Goal: Information Seeking & Learning: Learn about a topic

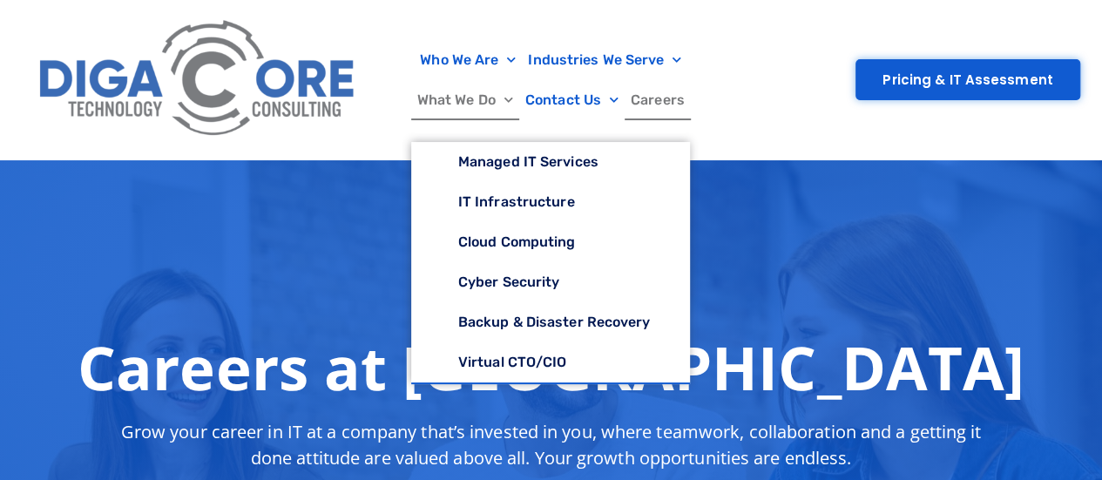
scroll to position [187, 0]
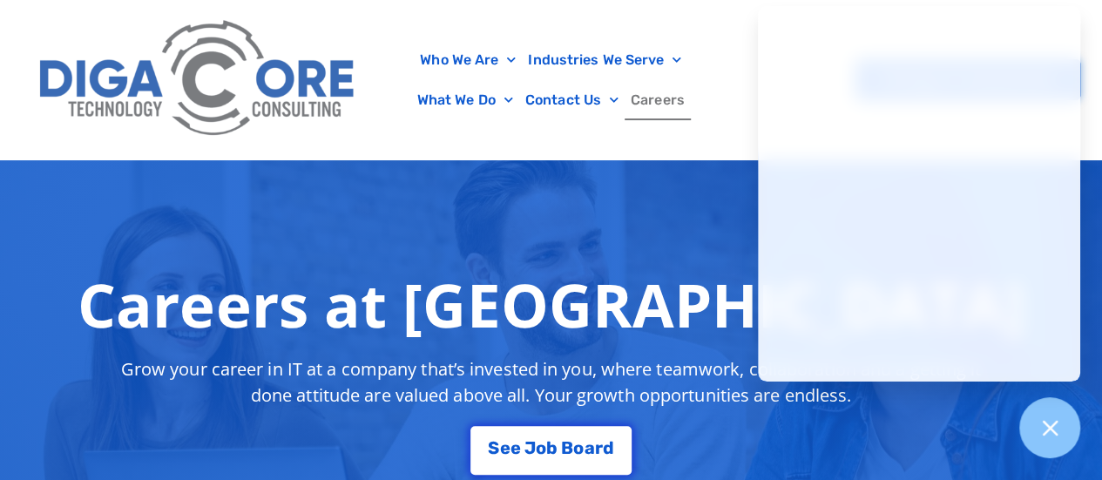
click at [652, 102] on link "Careers" at bounding box center [657, 100] width 66 height 40
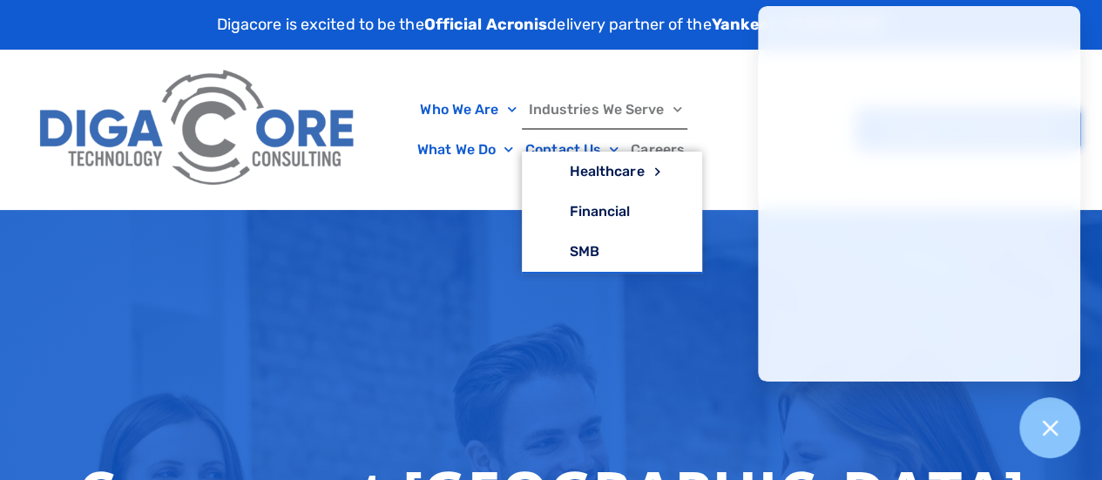
scroll to position [2, 0]
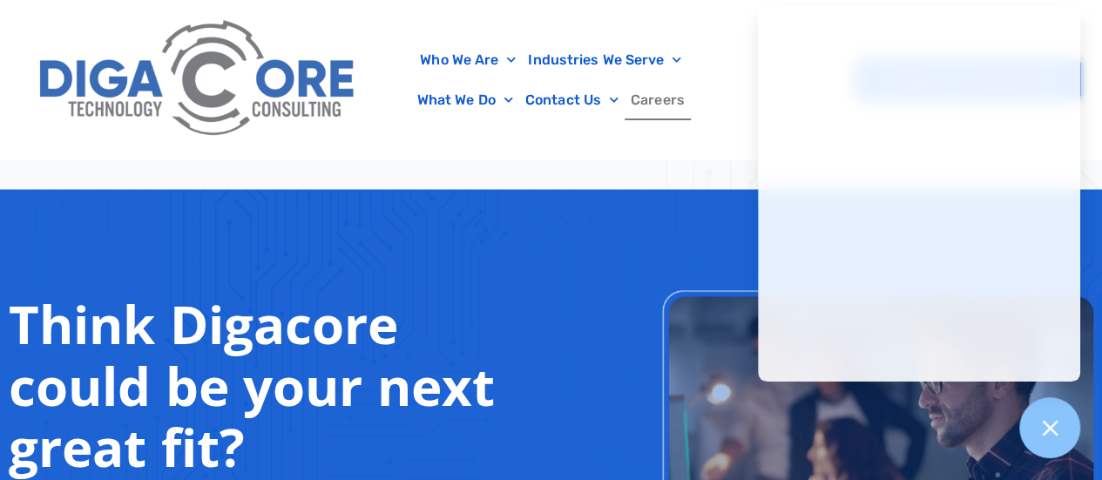
scroll to position [1270, 0]
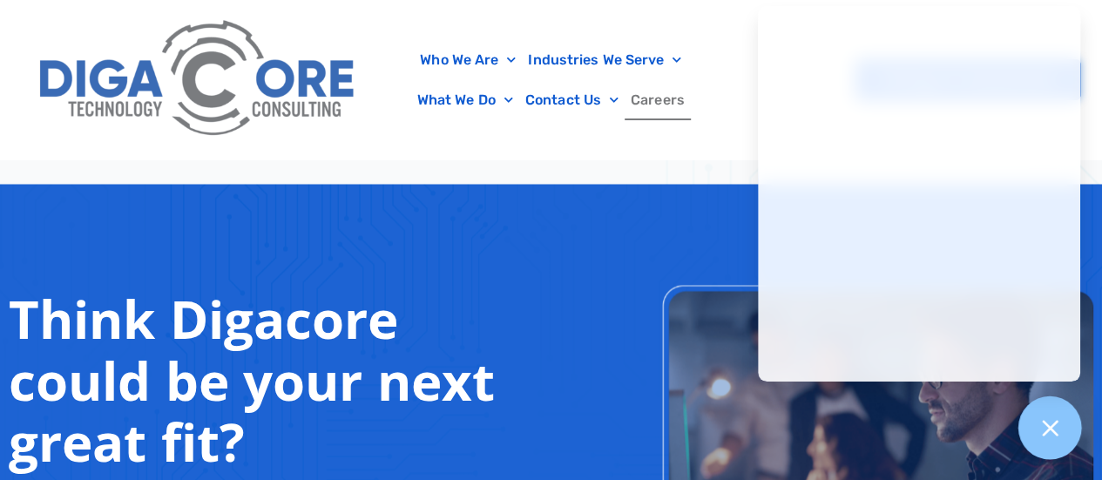
click at [1045, 452] on div at bounding box center [1050, 428] width 64 height 64
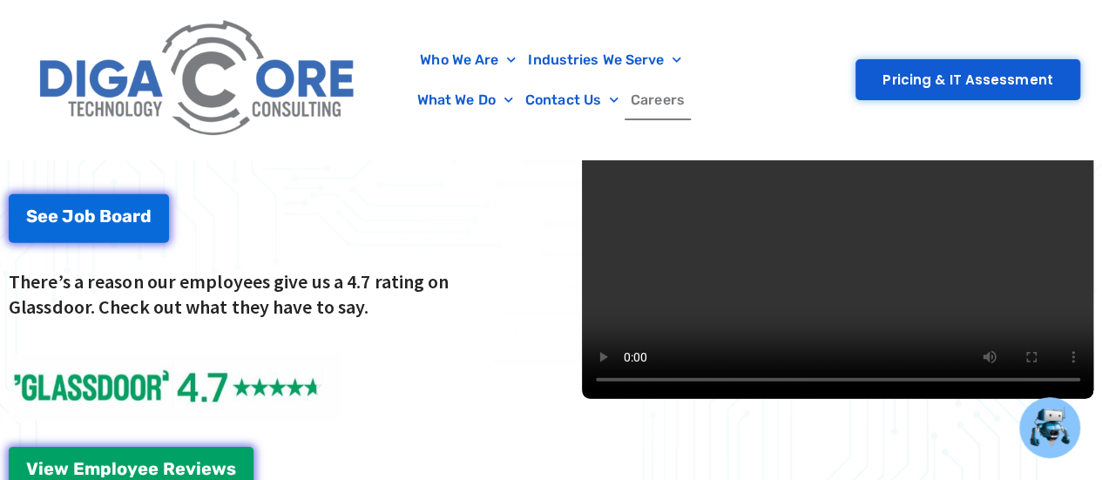
scroll to position [2479, 0]
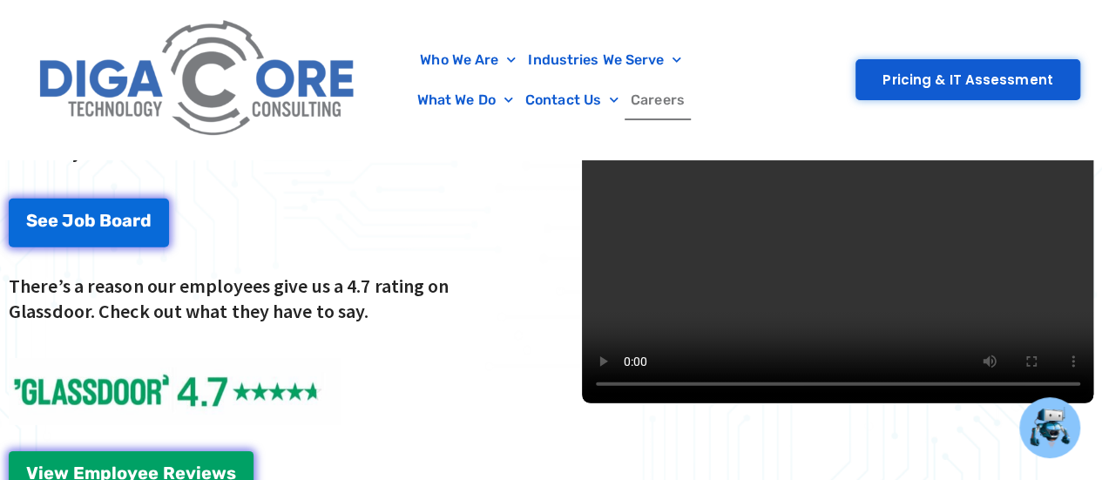
click at [954, 226] on video at bounding box center [838, 147] width 512 height 512
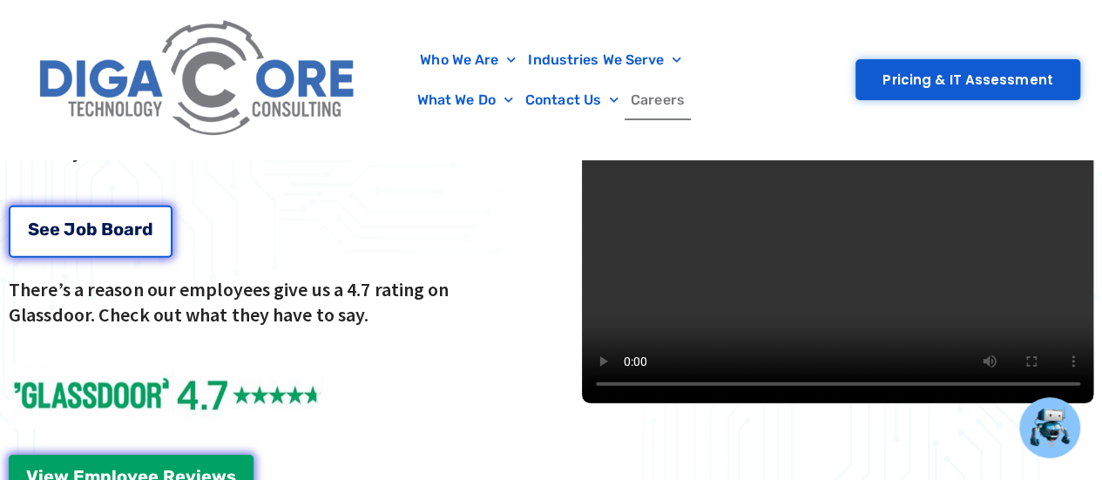
click at [158, 231] on link "S e e J o b B o a r d" at bounding box center [91, 232] width 164 height 52
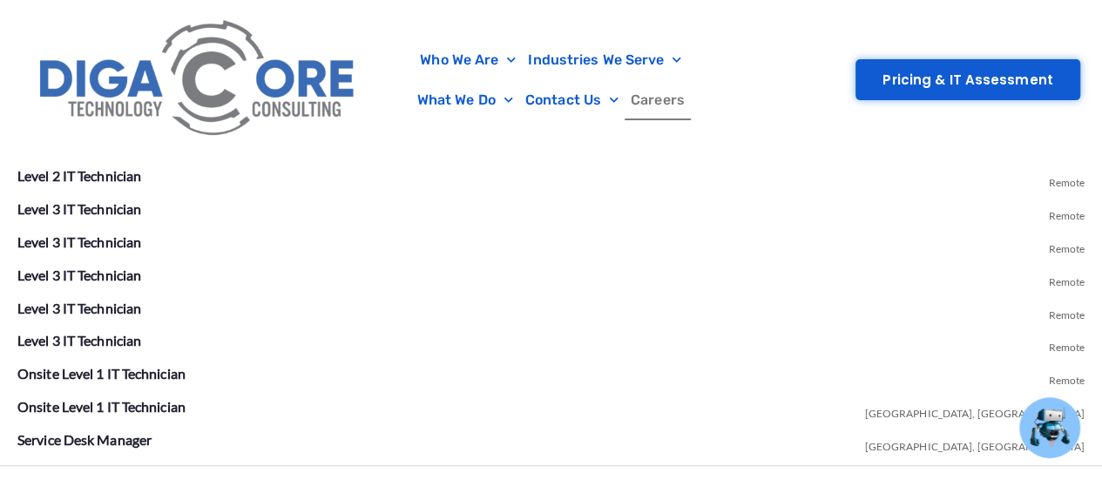
scroll to position [3443, 0]
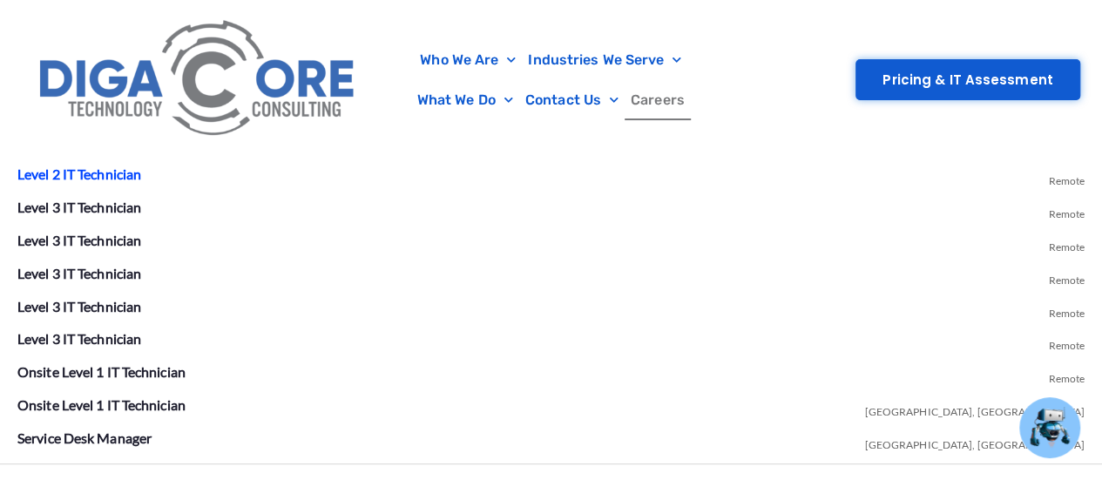
click at [65, 170] on link "Level 2 IT Technician" at bounding box center [79, 173] width 124 height 17
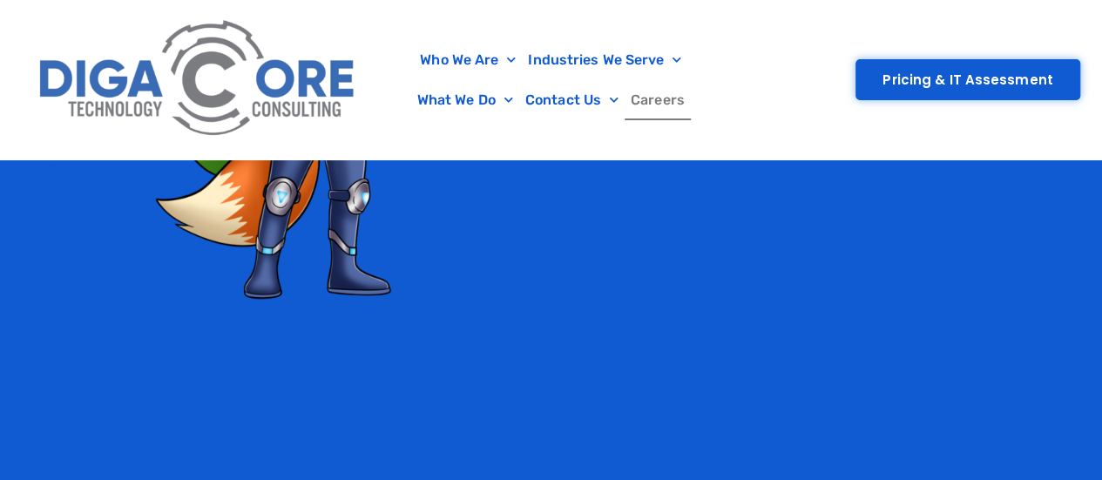
scroll to position [4262, 0]
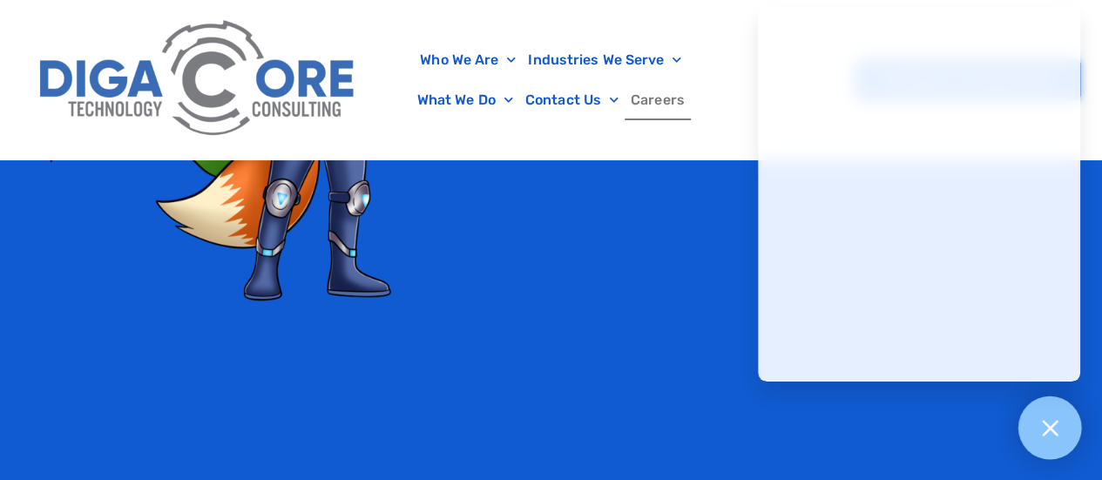
drag, startPoint x: 1069, startPoint y: 421, endPoint x: 1054, endPoint y: 417, distance: 16.1
click at [1054, 417] on div at bounding box center [1050, 428] width 64 height 64
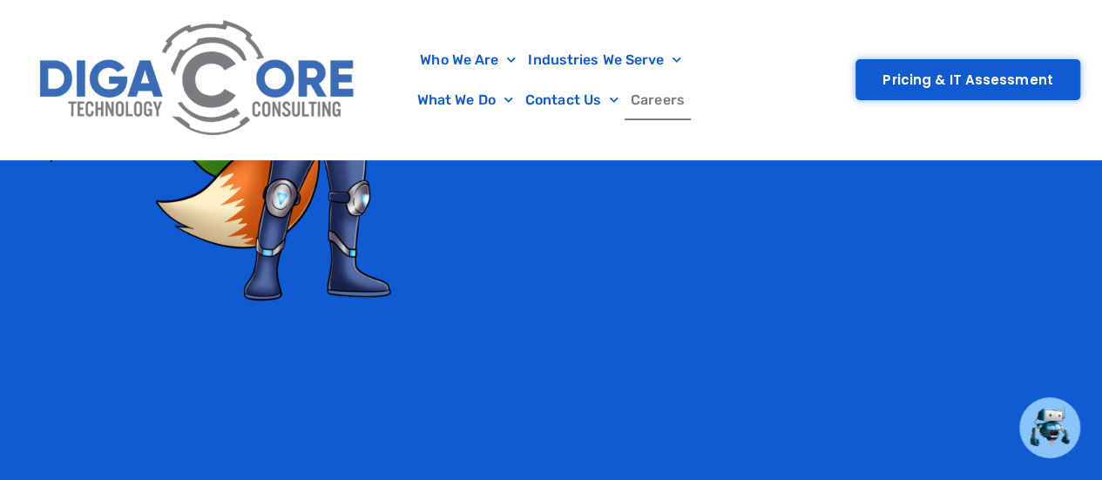
click at [658, 114] on link "Careers" at bounding box center [657, 100] width 66 height 40
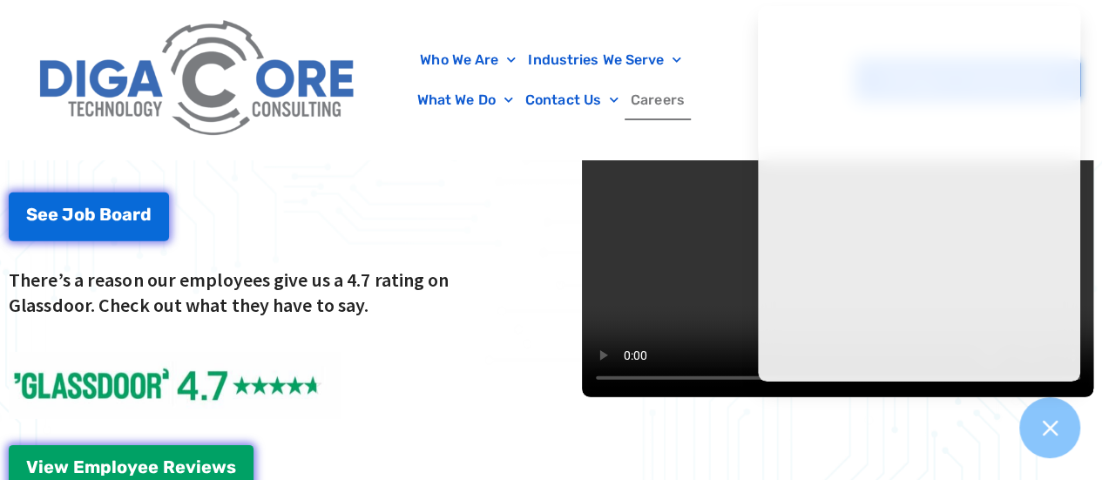
scroll to position [2484, 0]
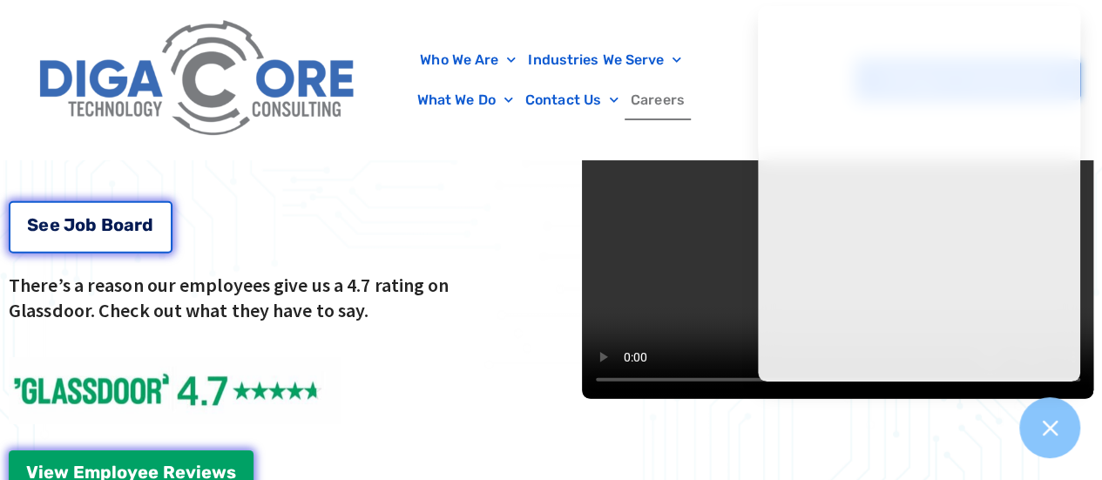
click at [94, 238] on link "S e e J o b B o a r d" at bounding box center [91, 227] width 164 height 52
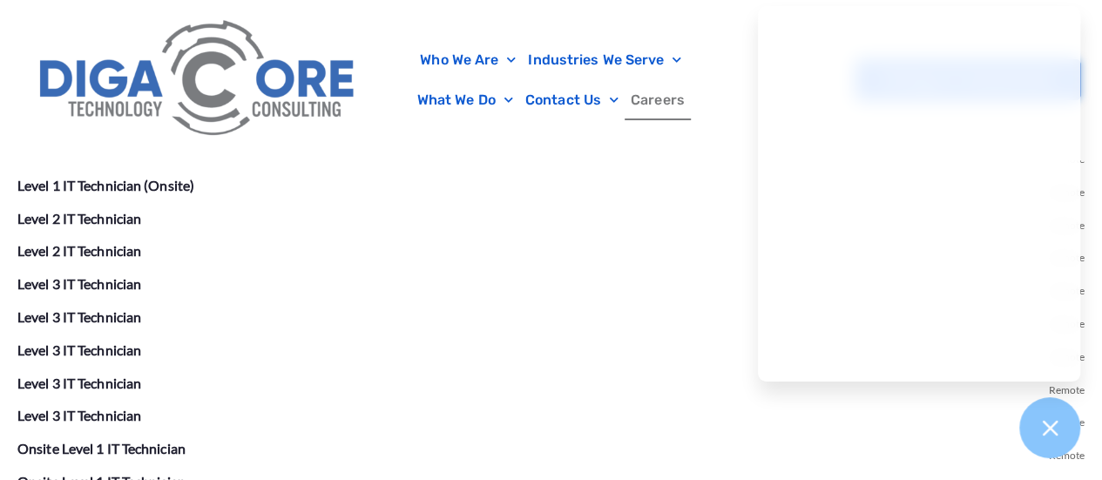
scroll to position [3367, 0]
click at [104, 271] on li "Level 3 IT Technician Remote" at bounding box center [550, 285] width 1067 height 28
click at [101, 275] on link "Level 3 IT Technician" at bounding box center [79, 283] width 124 height 17
